Goal: Check status

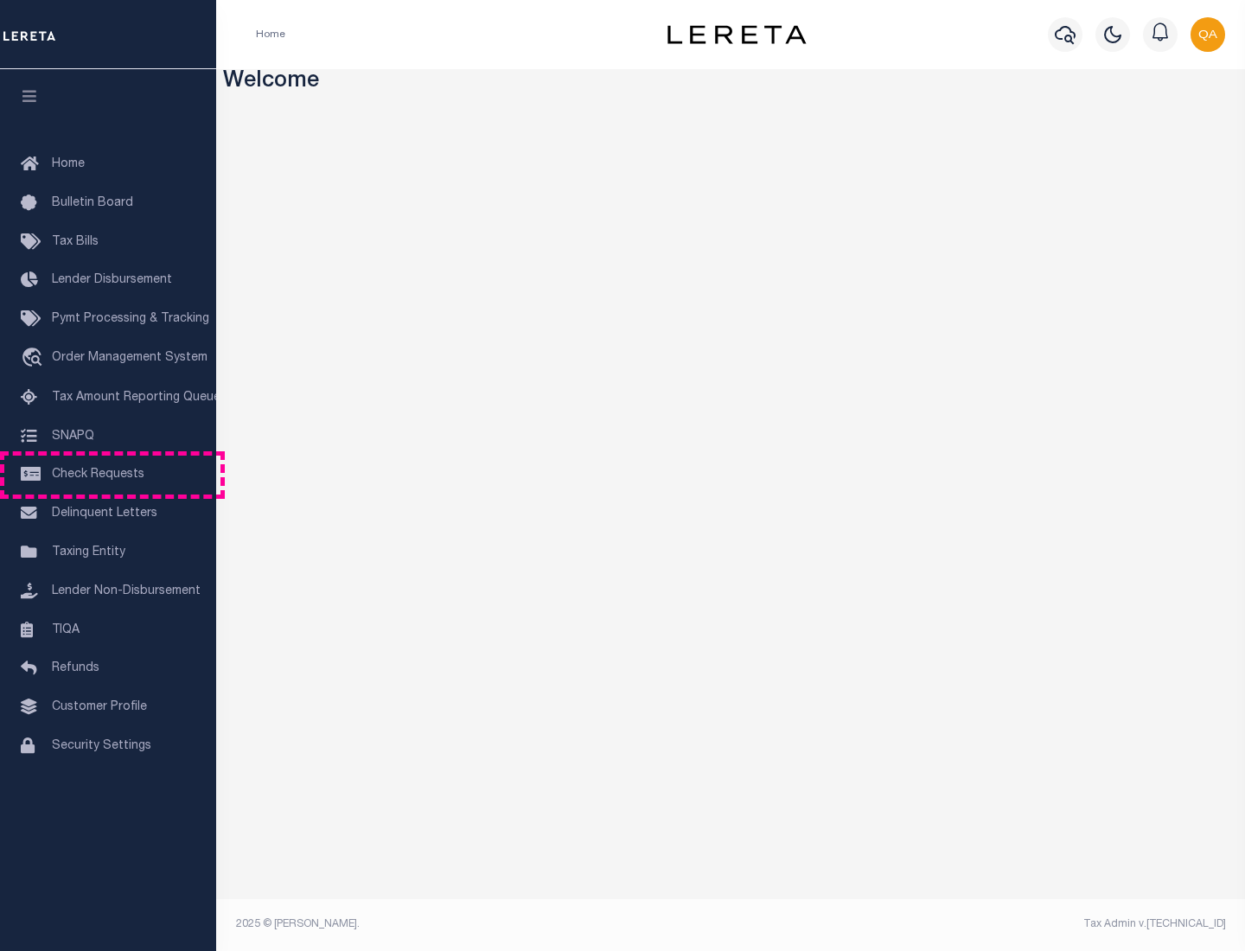
click at [108, 475] on span "Check Requests" at bounding box center [98, 474] width 92 height 12
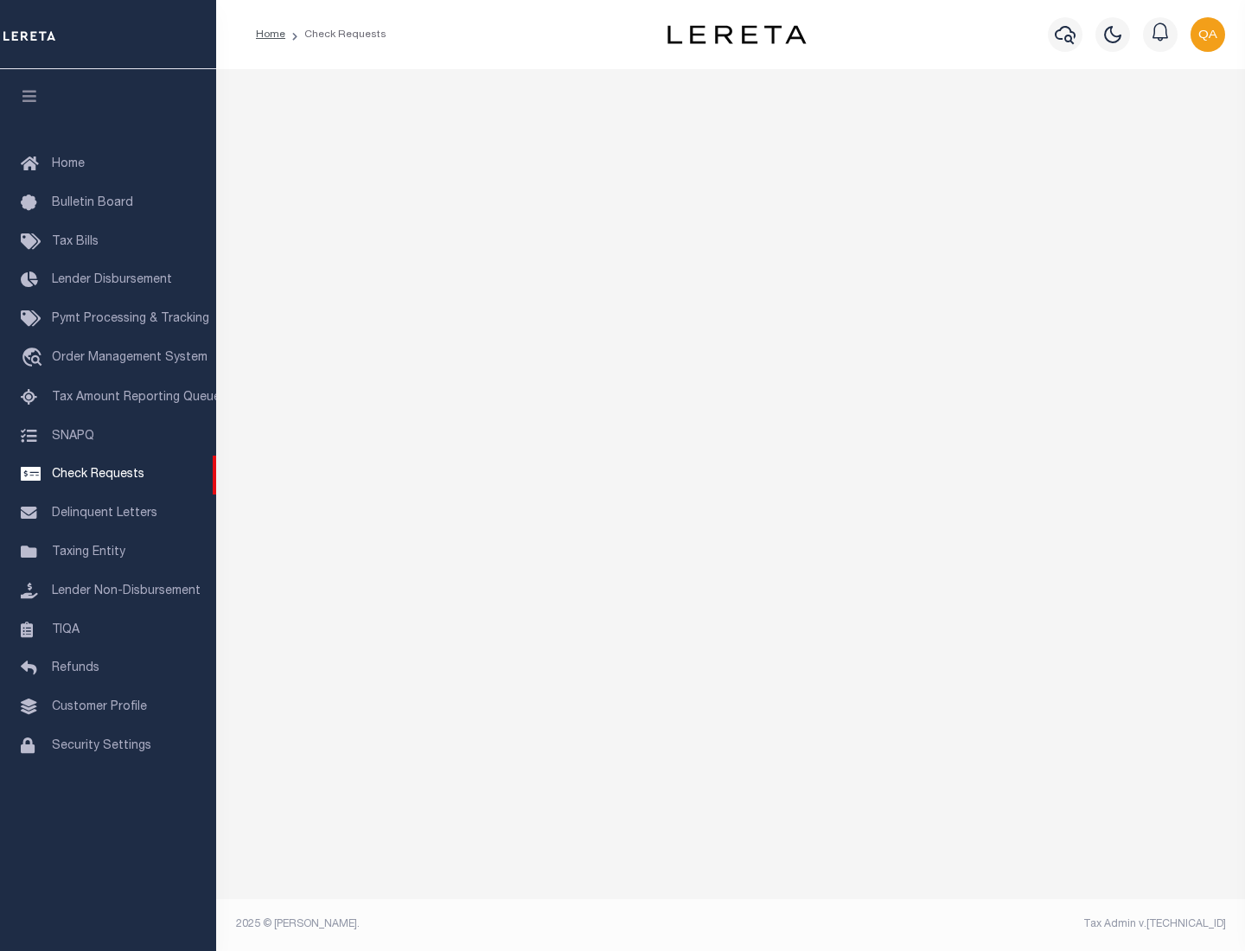
select select "50"
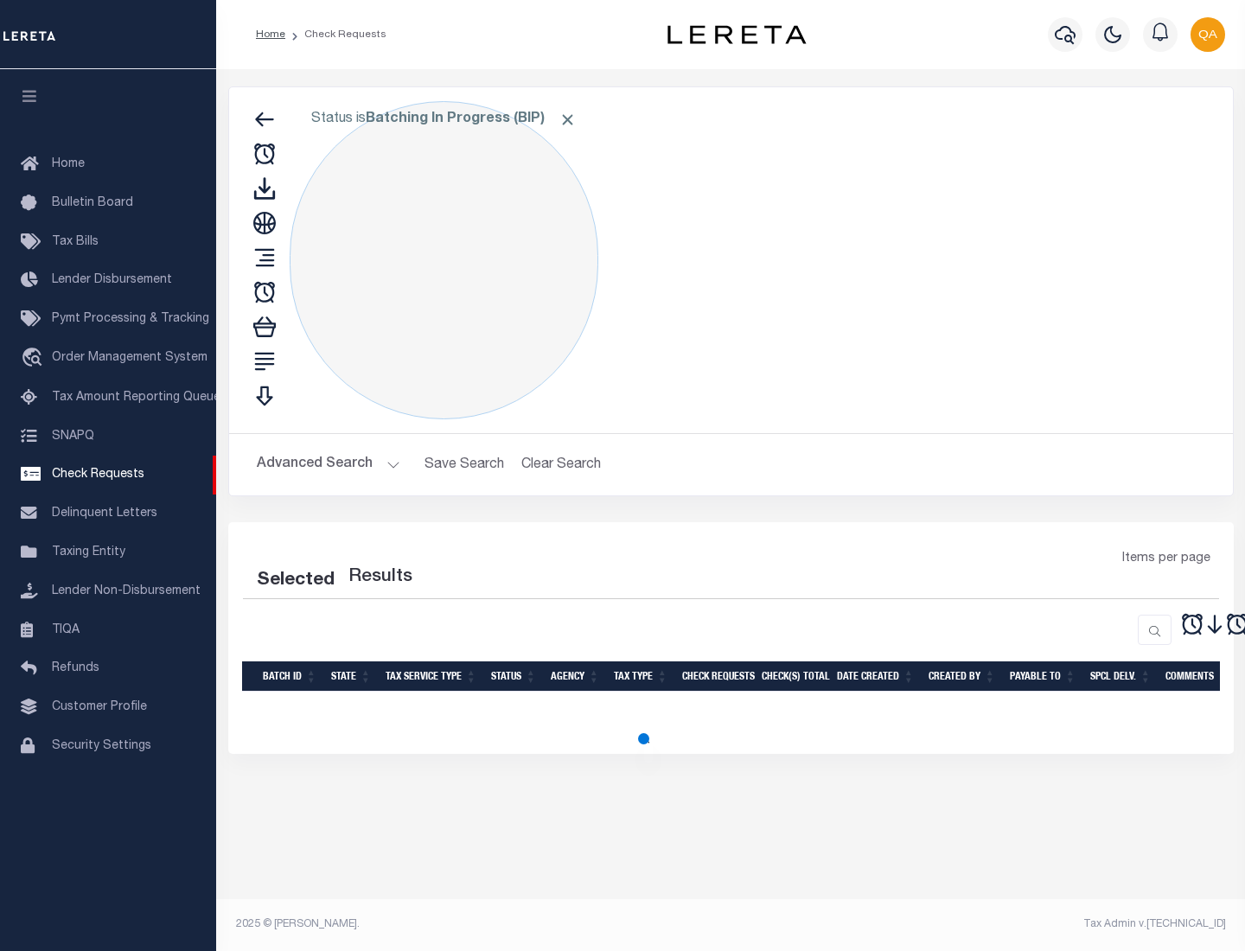
select select "50"
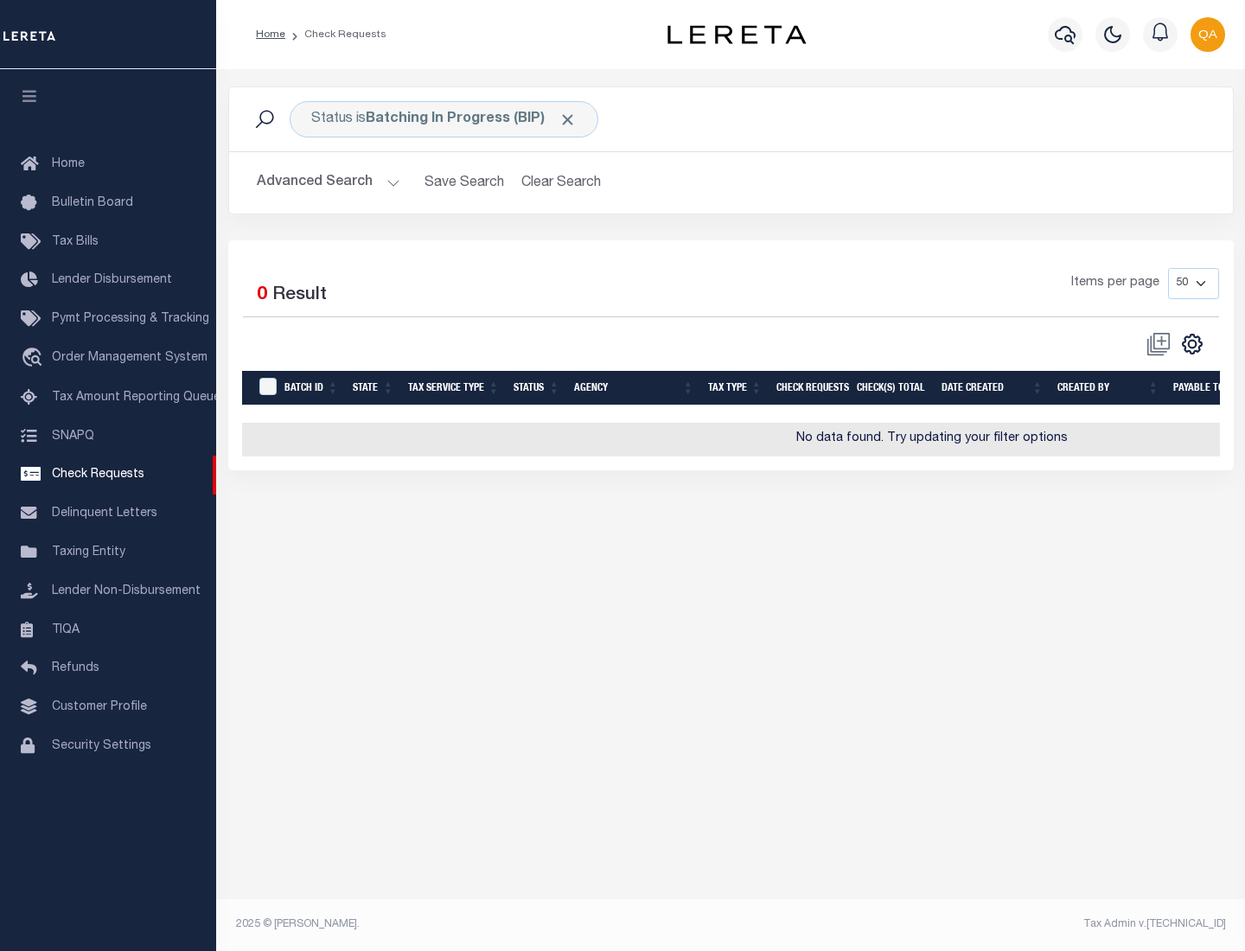
click at [568, 119] on span "Click to Remove" at bounding box center [567, 120] width 18 height 18
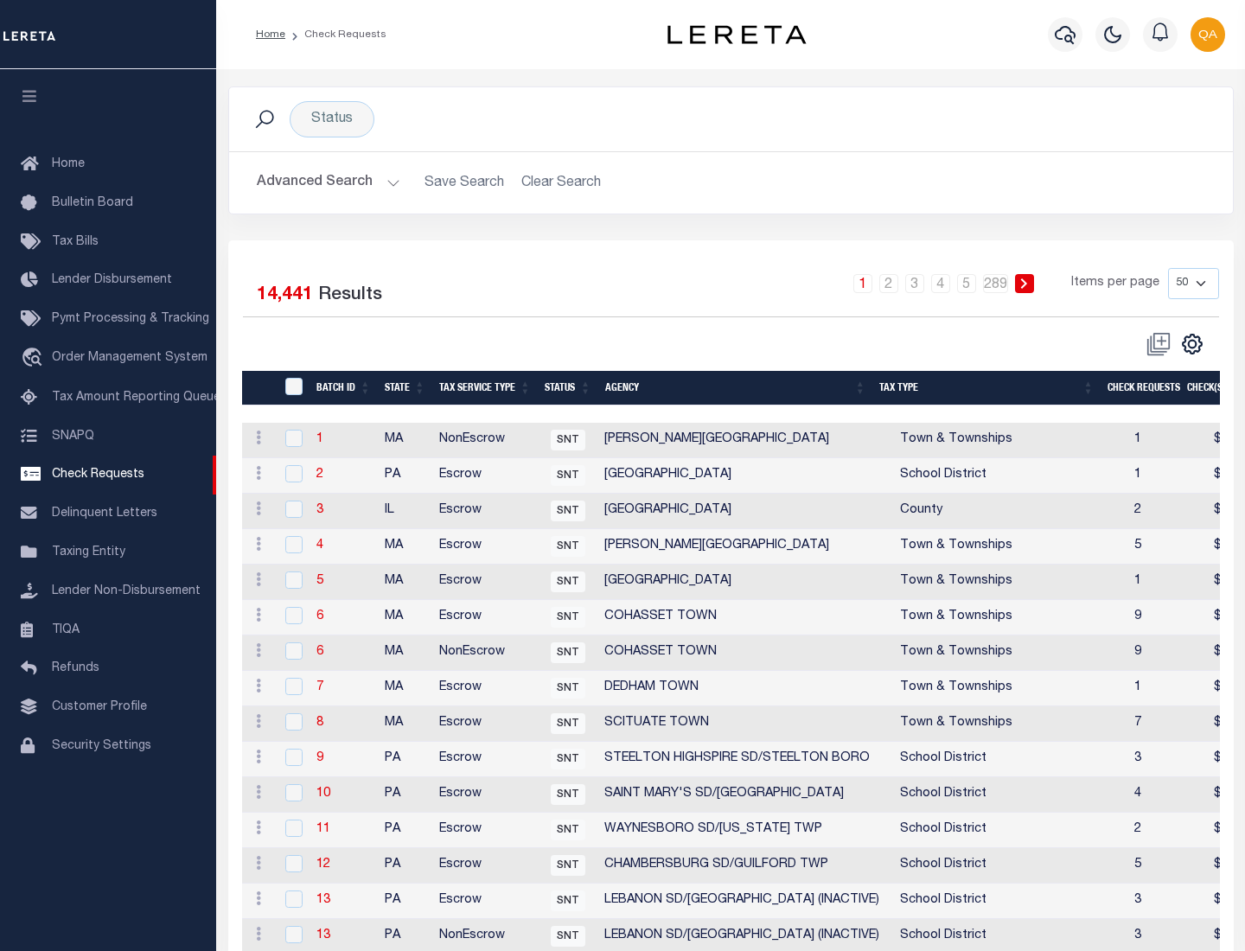
scroll to position [833, 0]
